Goal: Find specific page/section

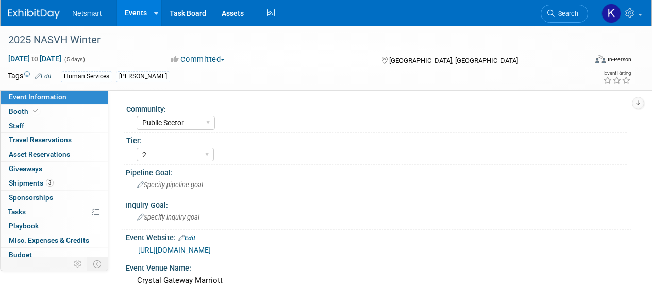
select select "Public Sector"
select select "2"
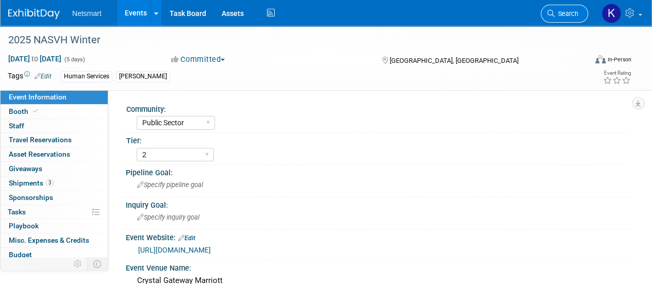
click at [556, 18] on link "Search" at bounding box center [564, 14] width 47 height 18
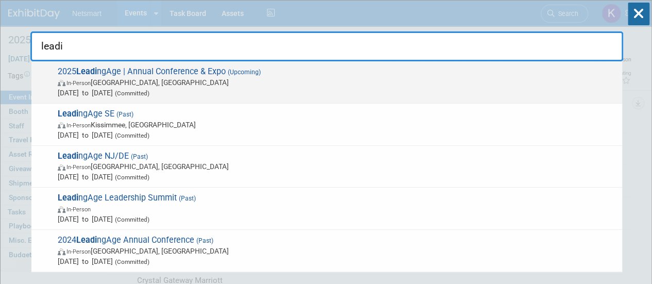
type input "leadi"
click at [143, 68] on span "2025 Leadi ngAge | Annual Conference & Expo (Upcoming) In-Person [GEOGRAPHIC_DA…" at bounding box center [336, 82] width 563 height 31
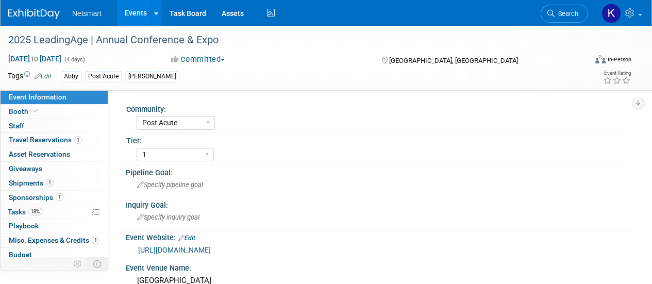
select select "Post Acute"
select select "1"
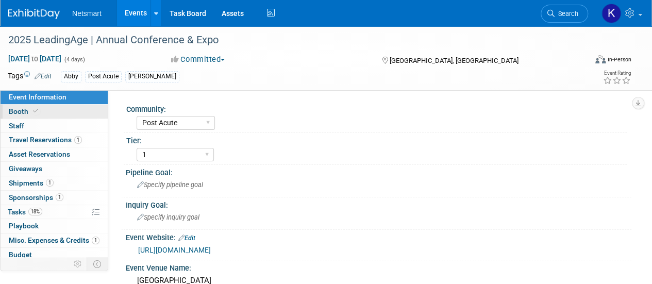
click at [50, 112] on link "Booth" at bounding box center [54, 112] width 107 height 14
